Goal: Book appointment/travel/reservation

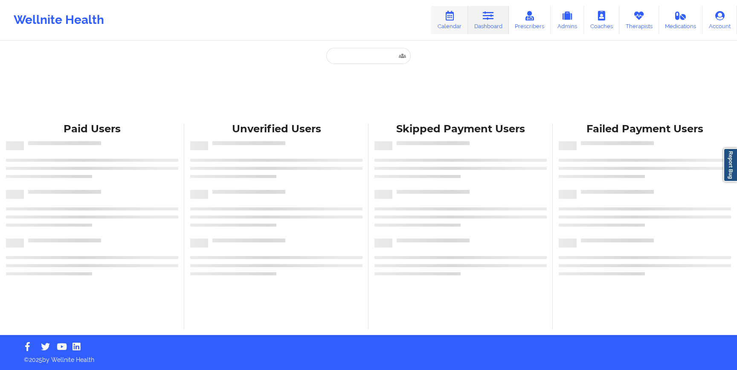
click at [456, 25] on link "Calendar" at bounding box center [449, 20] width 37 height 28
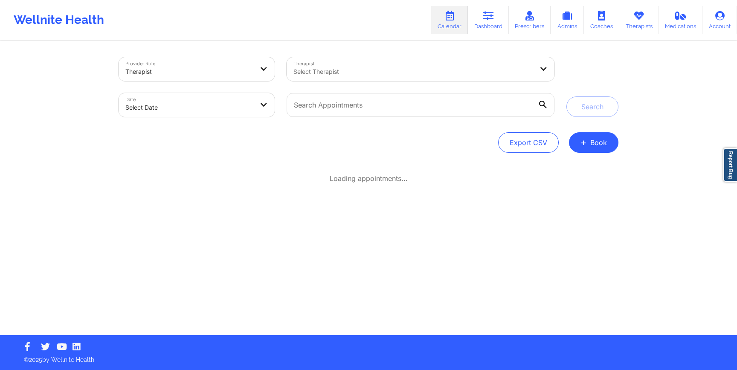
click at [357, 79] on div "Select Therapist" at bounding box center [411, 69] width 248 height 24
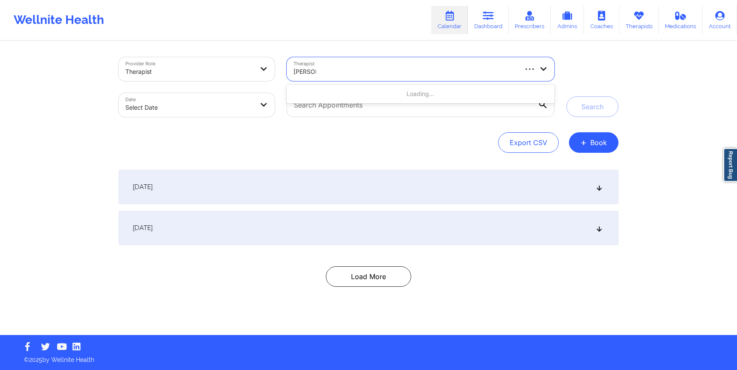
click at [362, 97] on div "Loading..." at bounding box center [421, 93] width 268 height 15
type input "[PERSON_NAME]"
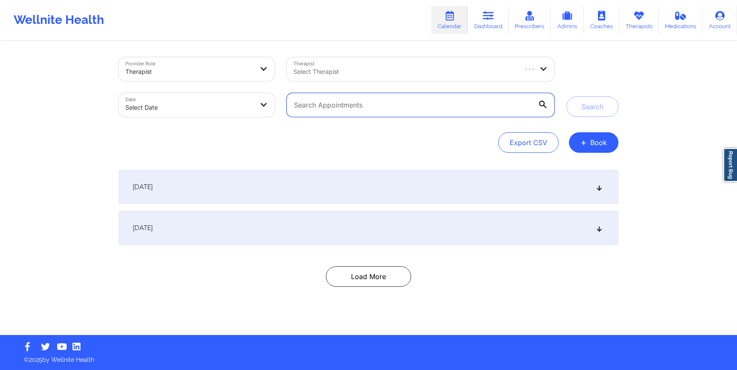
click at [420, 104] on input "text" at bounding box center [421, 105] width 268 height 24
click at [435, 73] on div at bounding box center [404, 72] width 223 height 10
click at [409, 72] on div at bounding box center [413, 72] width 240 height 10
click at [542, 69] on icon at bounding box center [543, 68] width 9 height 7
click at [450, 24] on link "Calendar" at bounding box center [449, 20] width 37 height 28
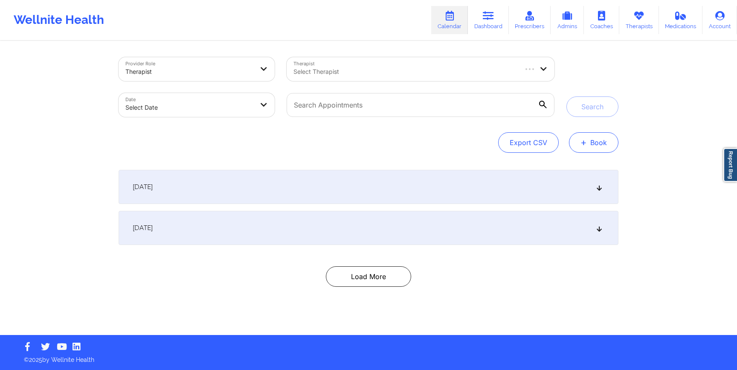
click at [589, 144] on button "+ Book" at bounding box center [593, 142] width 49 height 20
click at [571, 170] on button "Therapy Session" at bounding box center [579, 169] width 65 height 14
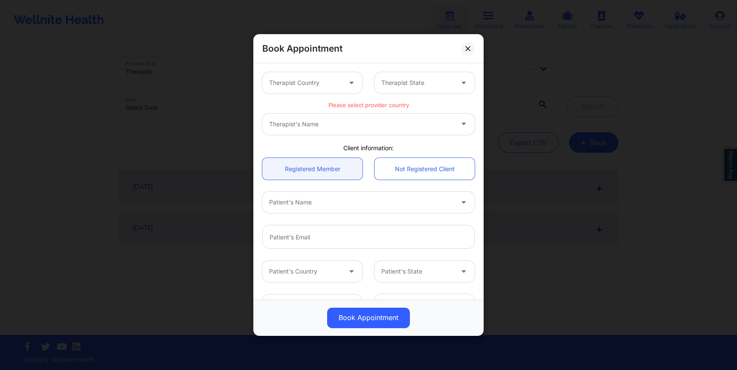
click at [315, 81] on div at bounding box center [305, 83] width 72 height 10
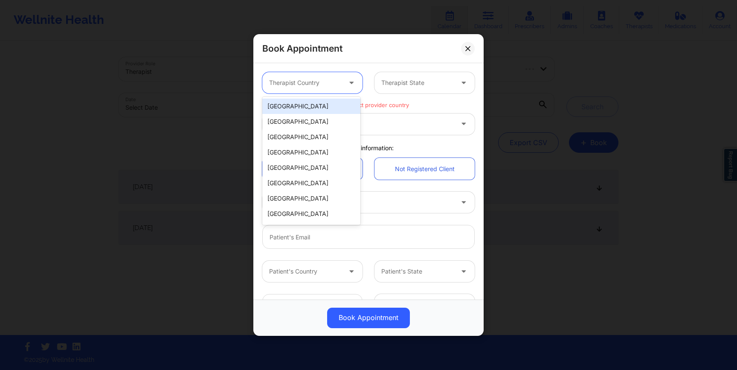
click at [308, 107] on div "[GEOGRAPHIC_DATA]" at bounding box center [311, 106] width 98 height 15
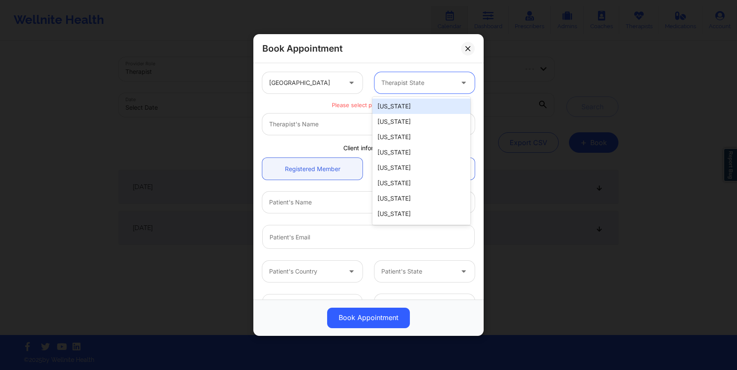
click at [414, 85] on div at bounding box center [417, 83] width 72 height 10
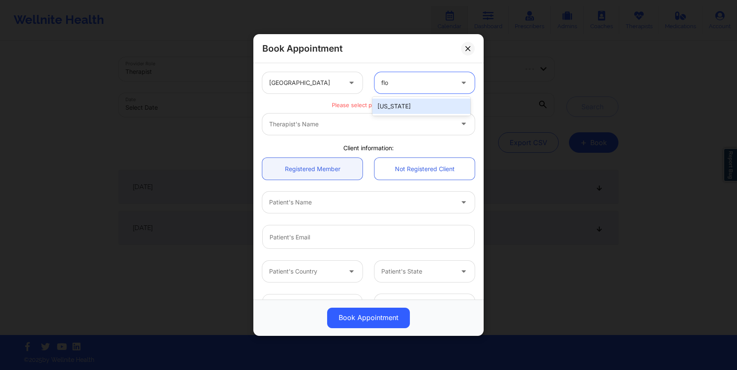
type input "flo"
click at [403, 96] on div "[GEOGRAPHIC_DATA] [US_STATE], 1 of 1. 1 result available for search term flo. U…" at bounding box center [368, 82] width 224 height 33
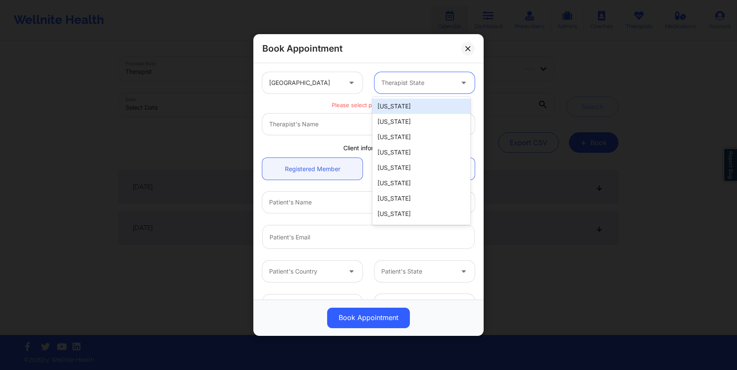
click at [405, 84] on div at bounding box center [417, 83] width 72 height 10
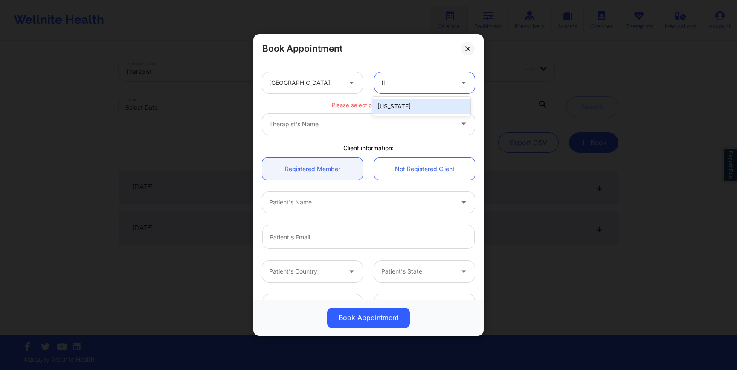
type input "flo"
click at [402, 108] on div "[US_STATE]" at bounding box center [421, 106] width 98 height 15
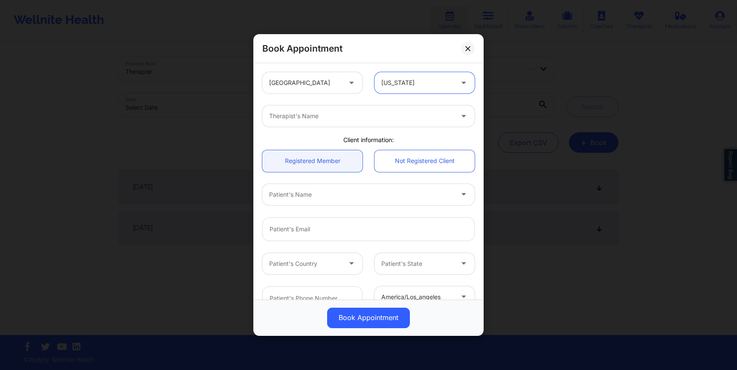
click at [392, 118] on div at bounding box center [361, 116] width 184 height 10
type input "[PERSON_NAME]"
click at [283, 112] on div at bounding box center [352, 113] width 167 height 10
click at [108, 154] on div "Book Appointment [GEOGRAPHIC_DATA] [US_STATE] option , selected. Select is focu…" at bounding box center [368, 185] width 737 height 370
